Goal: Task Accomplishment & Management: Use online tool/utility

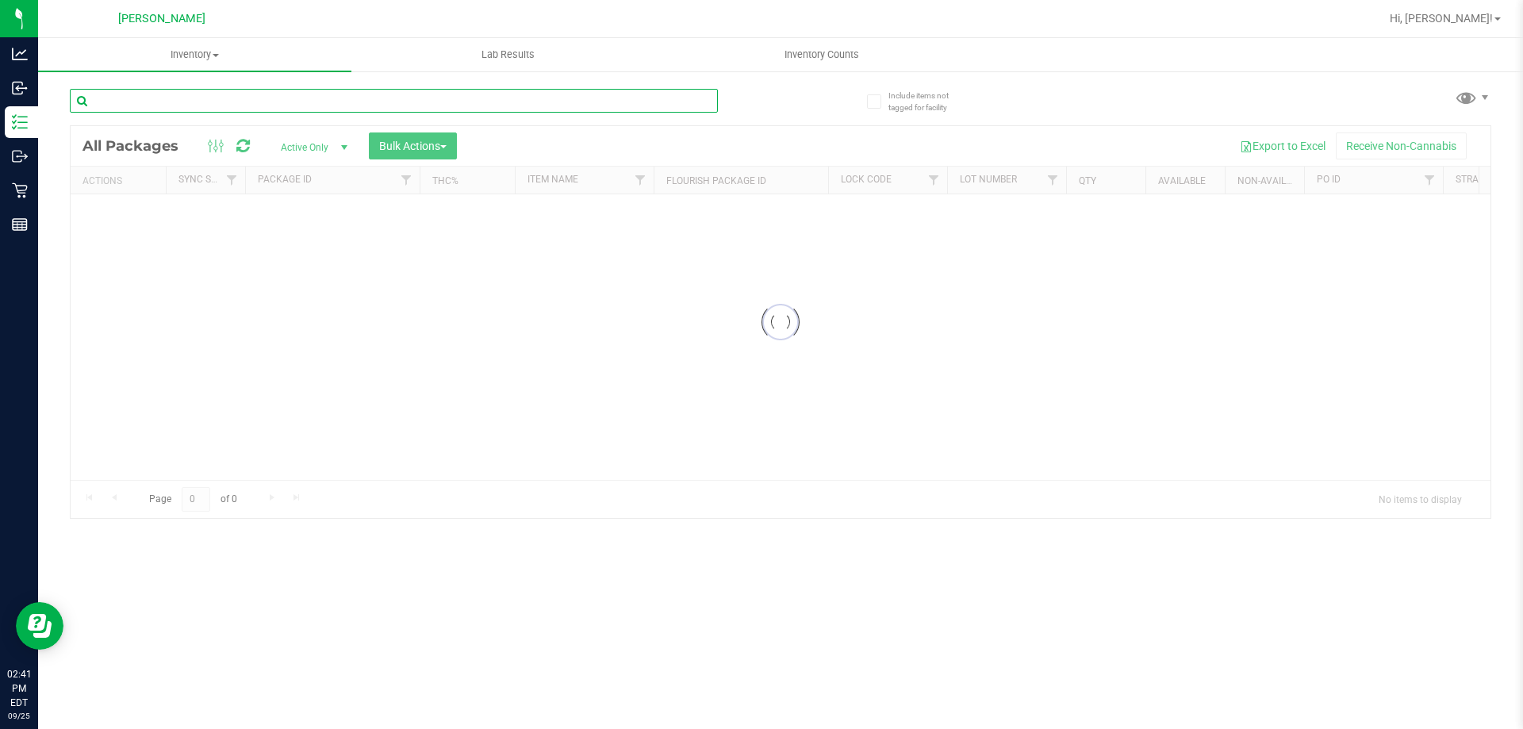
click at [289, 101] on input "text" at bounding box center [394, 101] width 648 height 24
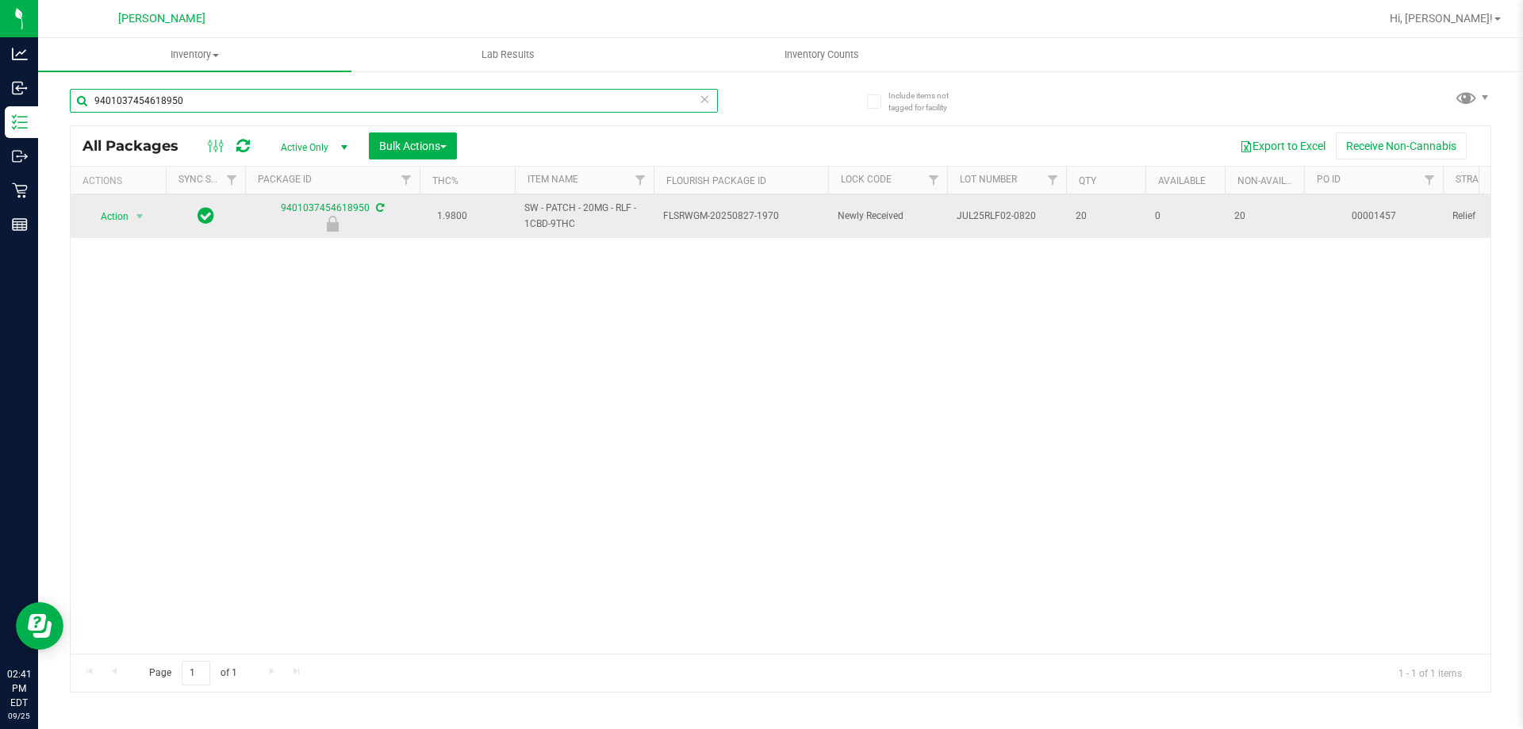
type input "9401037454618950"
click at [117, 221] on span "Action" at bounding box center [107, 216] width 43 height 22
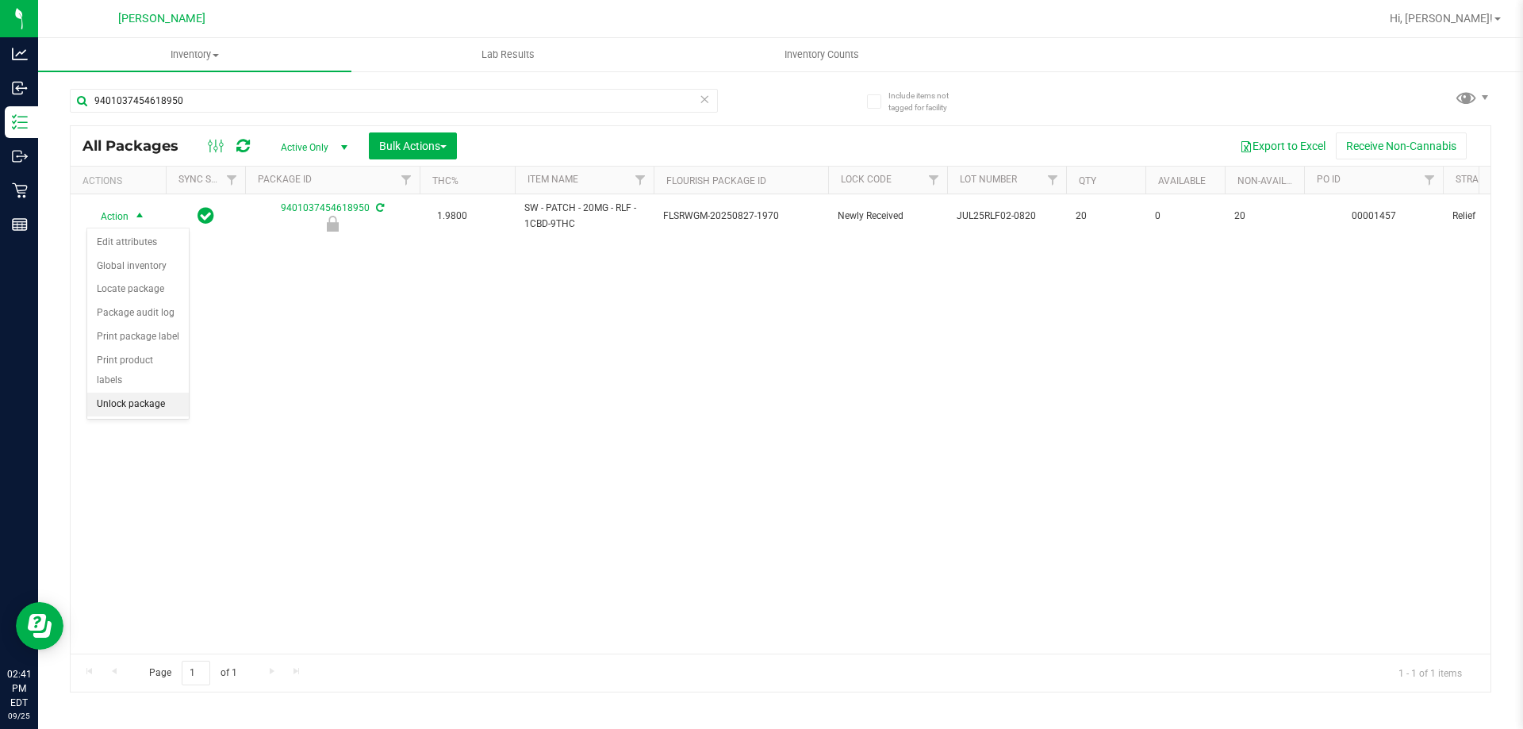
click at [153, 393] on li "Unlock package" at bounding box center [138, 405] width 102 height 24
